Goal: Find contact information: Obtain details needed to contact an individual or organization

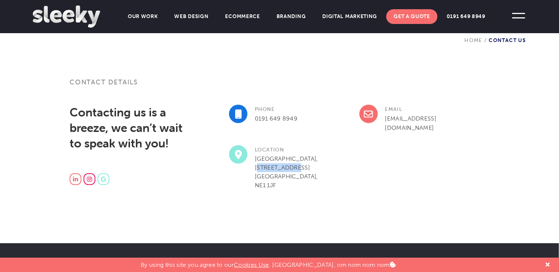
drag, startPoint x: 255, startPoint y: 167, endPoint x: 291, endPoint y: 166, distance: 35.4
click at [291, 166] on p "[GEOGRAPHIC_DATA], [STREET_ADDRESS]" at bounding box center [287, 171] width 117 height 35
drag, startPoint x: 291, startPoint y: 166, endPoint x: 337, endPoint y: 151, distance: 49.1
click at [337, 151] on h3 "Location" at bounding box center [287, 149] width 117 height 9
drag, startPoint x: 254, startPoint y: 156, endPoint x: 320, endPoint y: 182, distance: 70.5
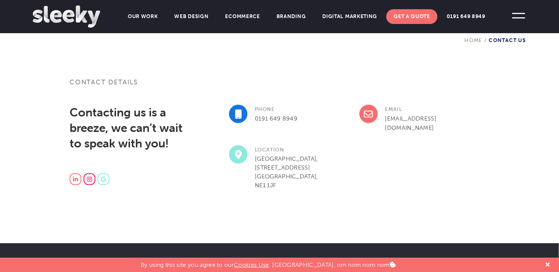
click at [320, 182] on p "[GEOGRAPHIC_DATA], [STREET_ADDRESS]" at bounding box center [287, 171] width 117 height 35
copy p "[GEOGRAPHIC_DATA], [STREET_ADDRESS]"
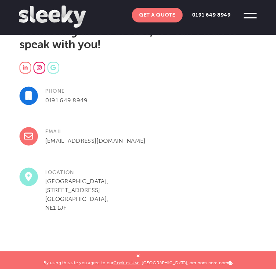
scroll to position [192, 0]
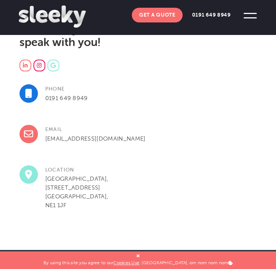
drag, startPoint x: 46, startPoint y: 138, endPoint x: 111, endPoint y: 138, distance: 65.2
click at [111, 175] on p "[GEOGRAPHIC_DATA], [STREET_ADDRESS]" at bounding box center [139, 192] width 238 height 35
copy p "[GEOGRAPHIC_DATA],"
click at [111, 175] on p "[GEOGRAPHIC_DATA], [STREET_ADDRESS]" at bounding box center [139, 192] width 238 height 35
drag, startPoint x: 44, startPoint y: 138, endPoint x: 107, endPoint y: 136, distance: 63.1
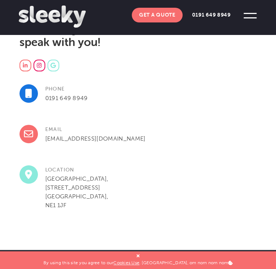
click at [107, 175] on p "[GEOGRAPHIC_DATA], [STREET_ADDRESS]" at bounding box center [139, 192] width 238 height 35
copy p "Collingwood Buildings"
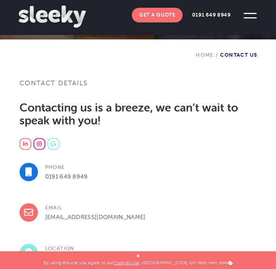
scroll to position [194, 0]
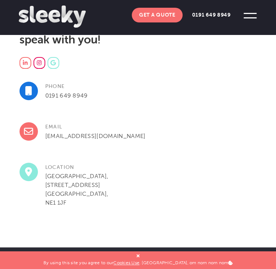
drag, startPoint x: 46, startPoint y: 144, endPoint x: 97, endPoint y: 146, distance: 50.5
click at [97, 172] on p "[GEOGRAPHIC_DATA], [STREET_ADDRESS]" at bounding box center [139, 189] width 238 height 35
copy p "38 Collingwood St"
click at [45, 172] on p "[GEOGRAPHIC_DATA], [STREET_ADDRESS]" at bounding box center [139, 189] width 238 height 35
drag, startPoint x: 45, startPoint y: 141, endPoint x: 95, endPoint y: 144, distance: 49.8
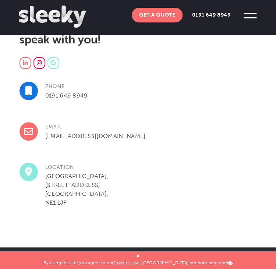
click at [95, 172] on p "[GEOGRAPHIC_DATA], [STREET_ADDRESS]" at bounding box center [139, 189] width 238 height 35
drag, startPoint x: 46, startPoint y: 154, endPoint x: 105, endPoint y: 154, distance: 59.7
click at [105, 172] on p "[GEOGRAPHIC_DATA], [STREET_ADDRESS]" at bounding box center [139, 189] width 238 height 35
copy p "Newcastle upon Tyne"
drag, startPoint x: 66, startPoint y: 162, endPoint x: 45, endPoint y: 163, distance: 21.1
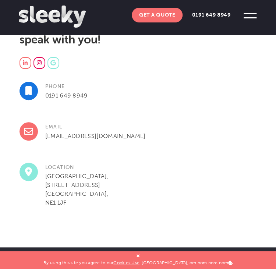
click at [45, 172] on p "[GEOGRAPHIC_DATA], [STREET_ADDRESS]" at bounding box center [139, 189] width 238 height 35
copy p "NE1 1JF"
drag, startPoint x: 47, startPoint y: 152, endPoint x: 62, endPoint y: 150, distance: 15.0
click at [62, 172] on p "[GEOGRAPHIC_DATA], [STREET_ADDRESS]" at bounding box center [139, 189] width 238 height 35
click at [49, 172] on p "[GEOGRAPHIC_DATA], [STREET_ADDRESS]" at bounding box center [139, 189] width 238 height 35
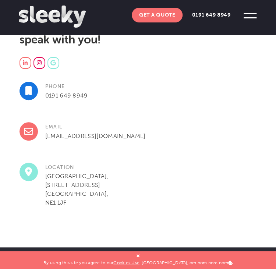
drag, startPoint x: 46, startPoint y: 152, endPoint x: 105, endPoint y: 154, distance: 58.6
click at [105, 172] on p "[GEOGRAPHIC_DATA], [STREET_ADDRESS]" at bounding box center [139, 189] width 238 height 35
copy p "Newcastle upon Tyne"
drag, startPoint x: 88, startPoint y: 91, endPoint x: 44, endPoint y: 96, distance: 44.5
click at [44, 96] on div "Phone 0191 649 8949" at bounding box center [139, 102] width 238 height 41
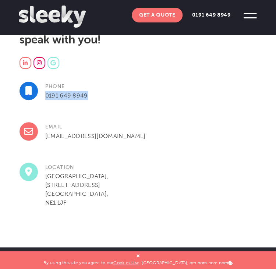
copy link "0191 649 8949"
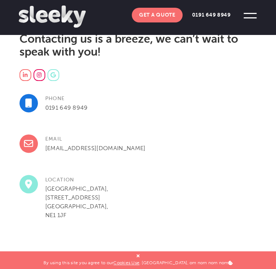
scroll to position [183, 0]
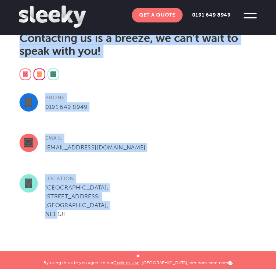
drag, startPoint x: 70, startPoint y: 178, endPoint x: 56, endPoint y: 172, distance: 14.4
click at [56, 183] on p "[GEOGRAPHIC_DATA], [STREET_ADDRESS]" at bounding box center [139, 200] width 238 height 35
click at [66, 183] on p "[GEOGRAPHIC_DATA], [STREET_ADDRESS]" at bounding box center [139, 200] width 238 height 35
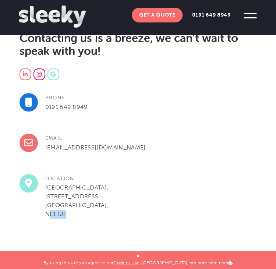
drag, startPoint x: 66, startPoint y: 173, endPoint x: 46, endPoint y: 175, distance: 20.7
click at [46, 183] on p "[GEOGRAPHIC_DATA], [STREET_ADDRESS]" at bounding box center [139, 200] width 238 height 35
copy p "NE1 1JF"
